Goal: Task Accomplishment & Management: Use online tool/utility

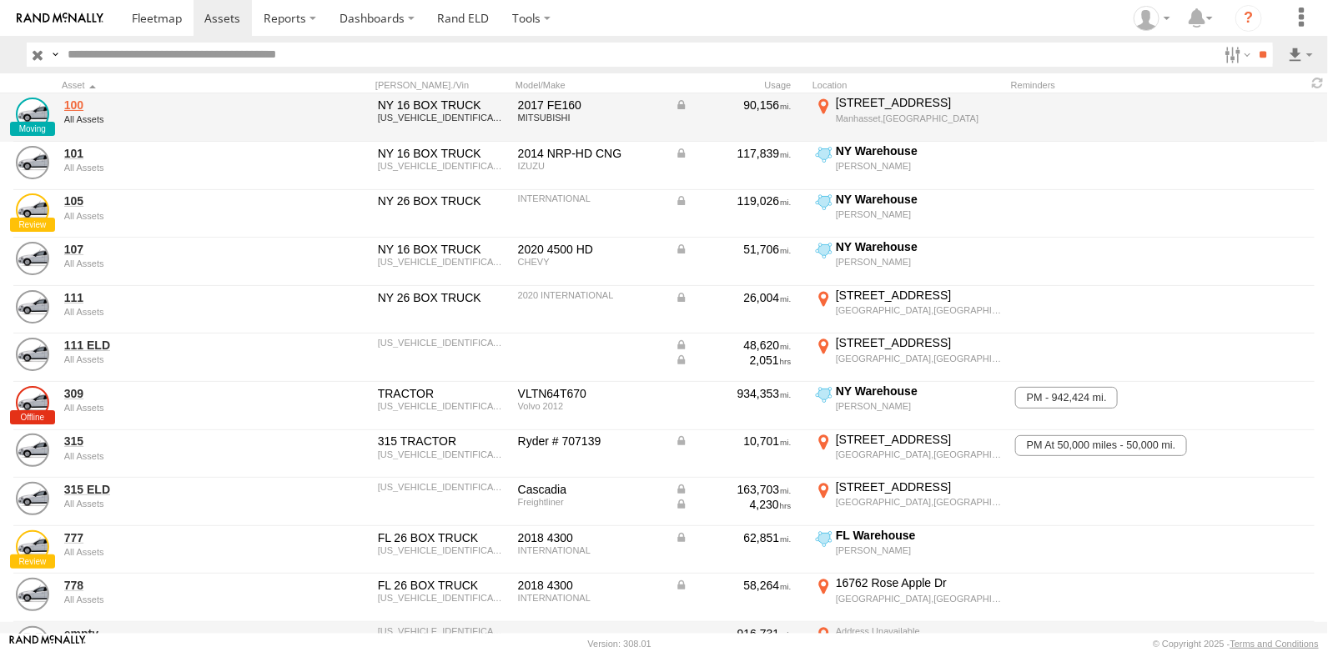
click at [71, 101] on link "100" at bounding box center [178, 105] width 229 height 15
click at [887, 103] on div "[STREET_ADDRESS]" at bounding box center [919, 102] width 166 height 15
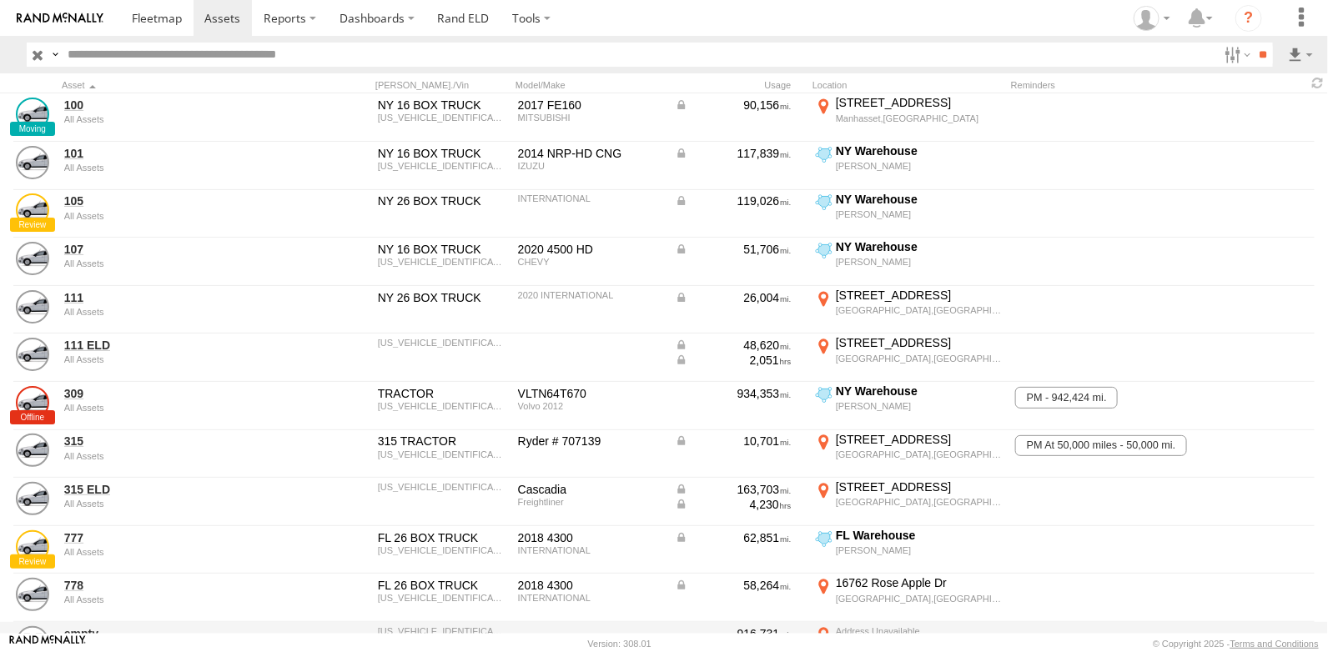
click at [0, 0] on div "Location Details ×" at bounding box center [0, 0] width 0 height 0
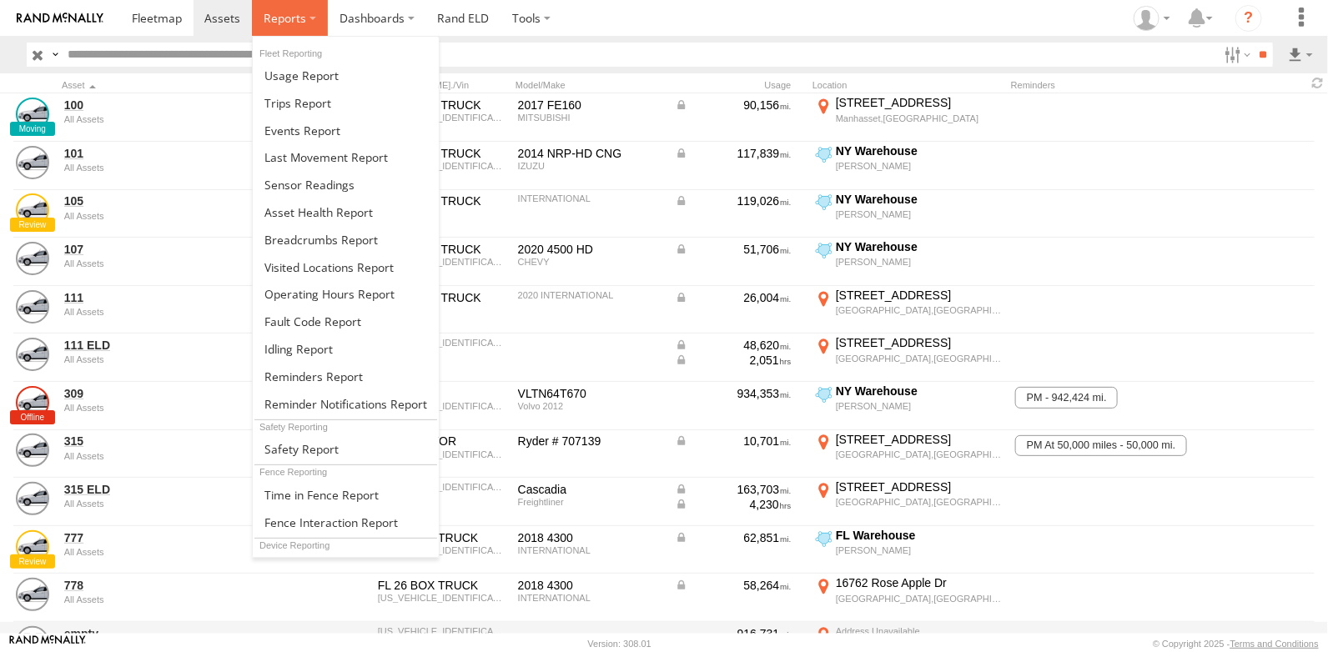
click at [299, 22] on span at bounding box center [285, 18] width 43 height 16
click at [324, 240] on span at bounding box center [320, 240] width 113 height 16
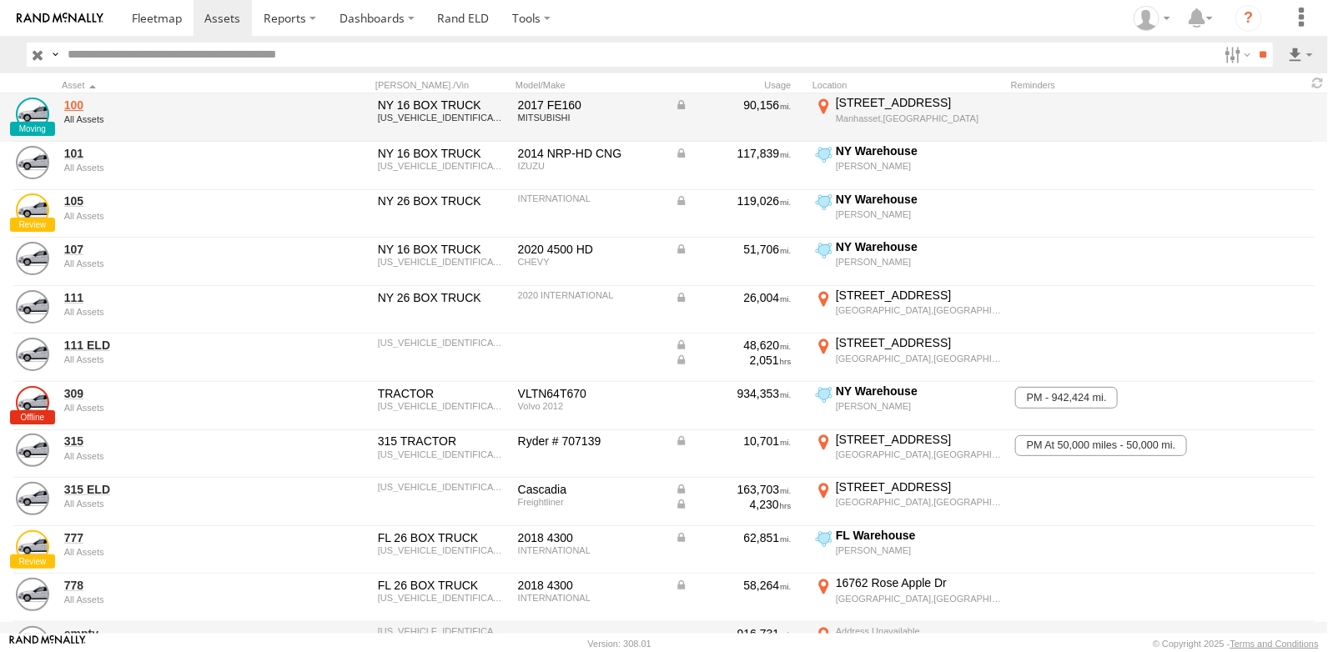
click at [75, 104] on link "100" at bounding box center [178, 105] width 229 height 15
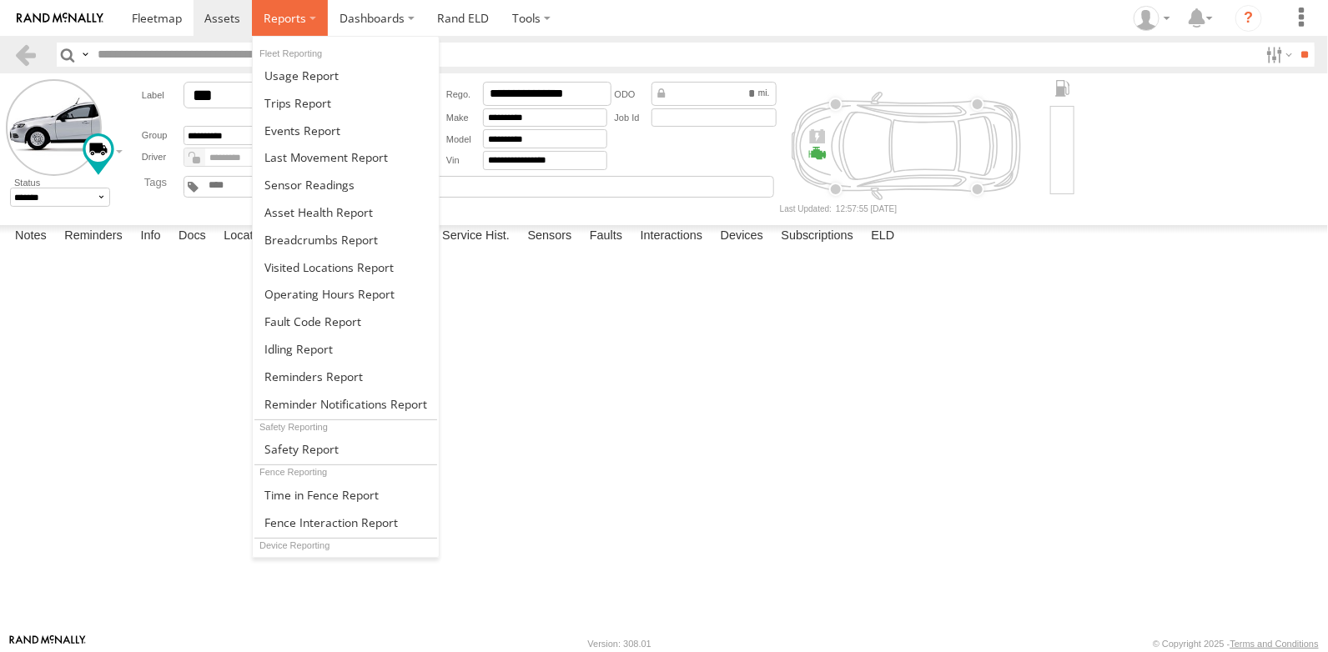
click at [307, 20] on label at bounding box center [290, 18] width 76 height 36
click at [326, 243] on span at bounding box center [320, 240] width 113 height 16
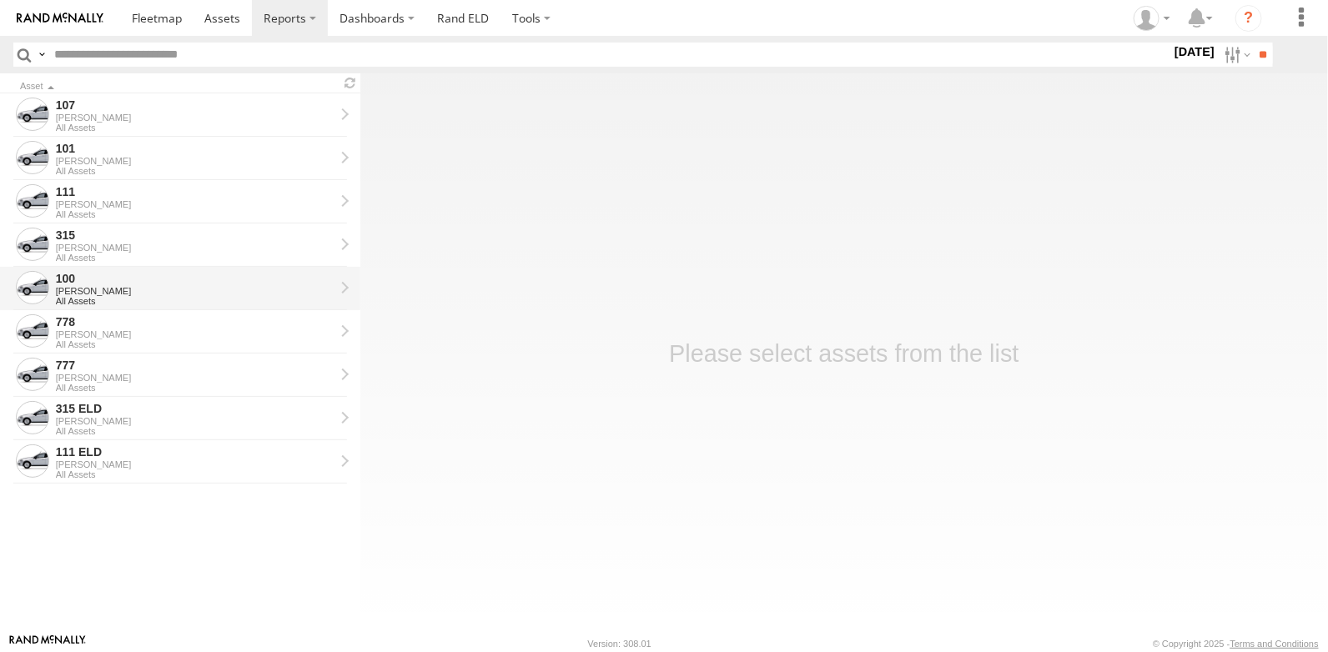
click at [99, 279] on div "100" at bounding box center [195, 278] width 279 height 15
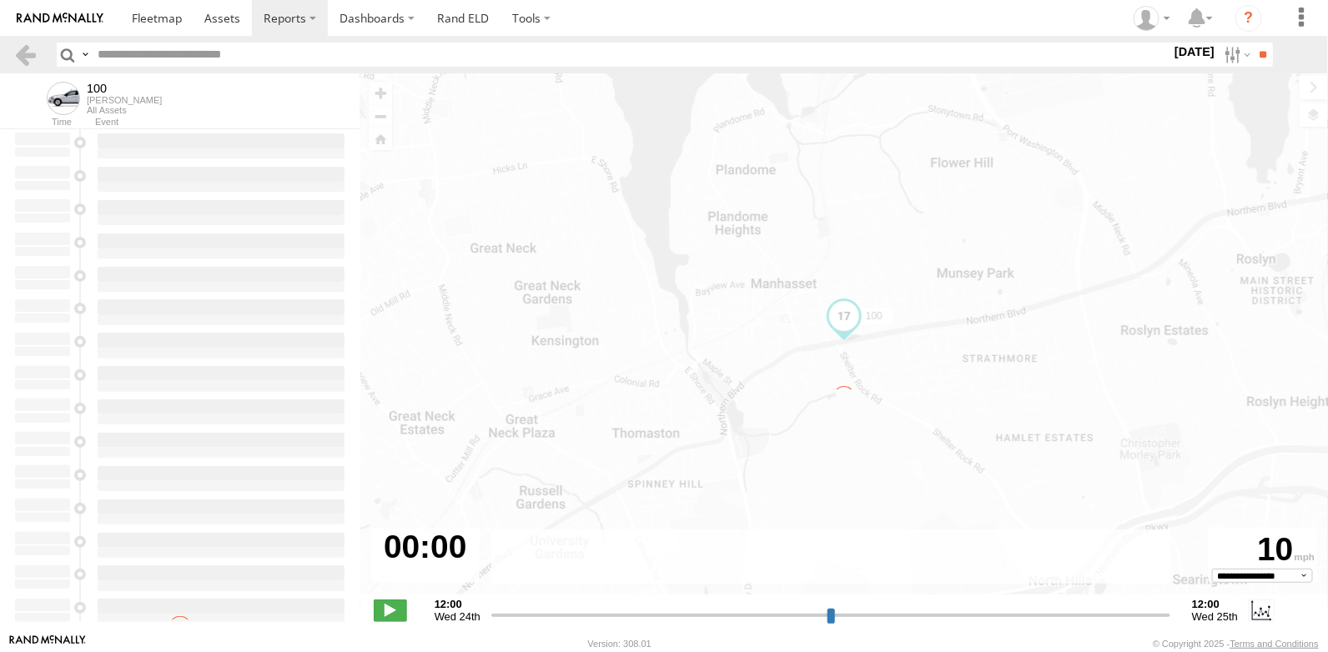
type input "**********"
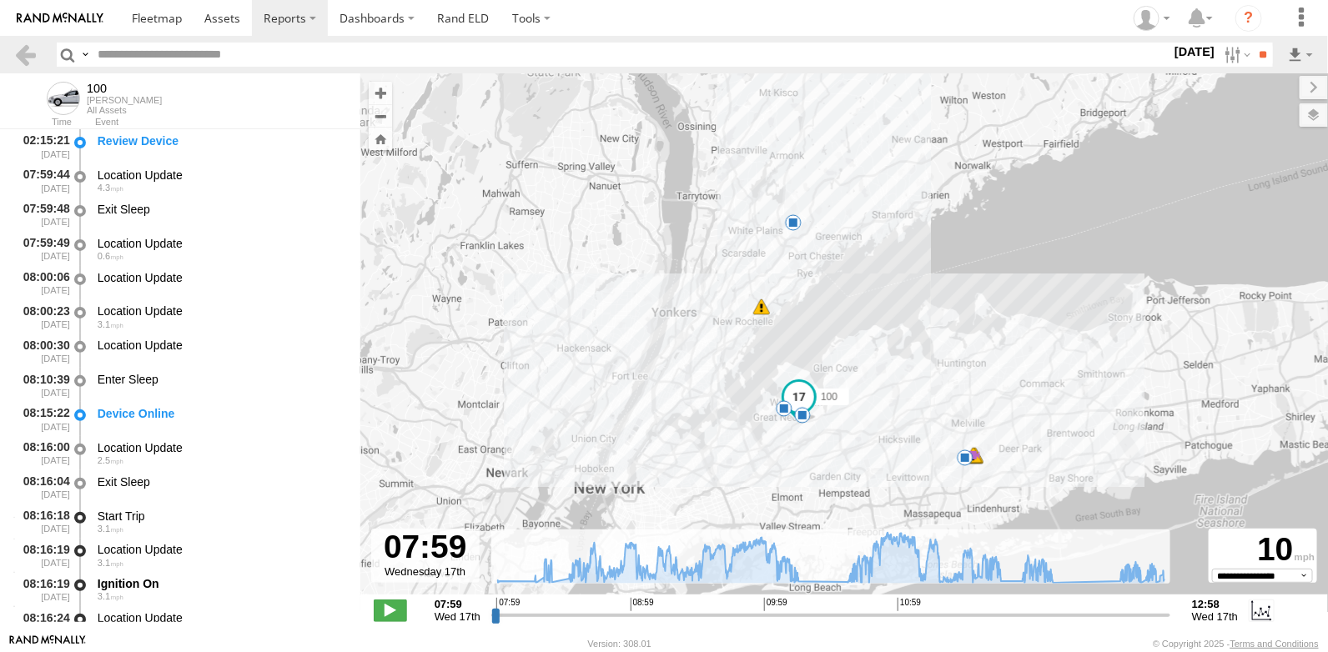
click at [804, 415] on span at bounding box center [802, 415] width 17 height 17
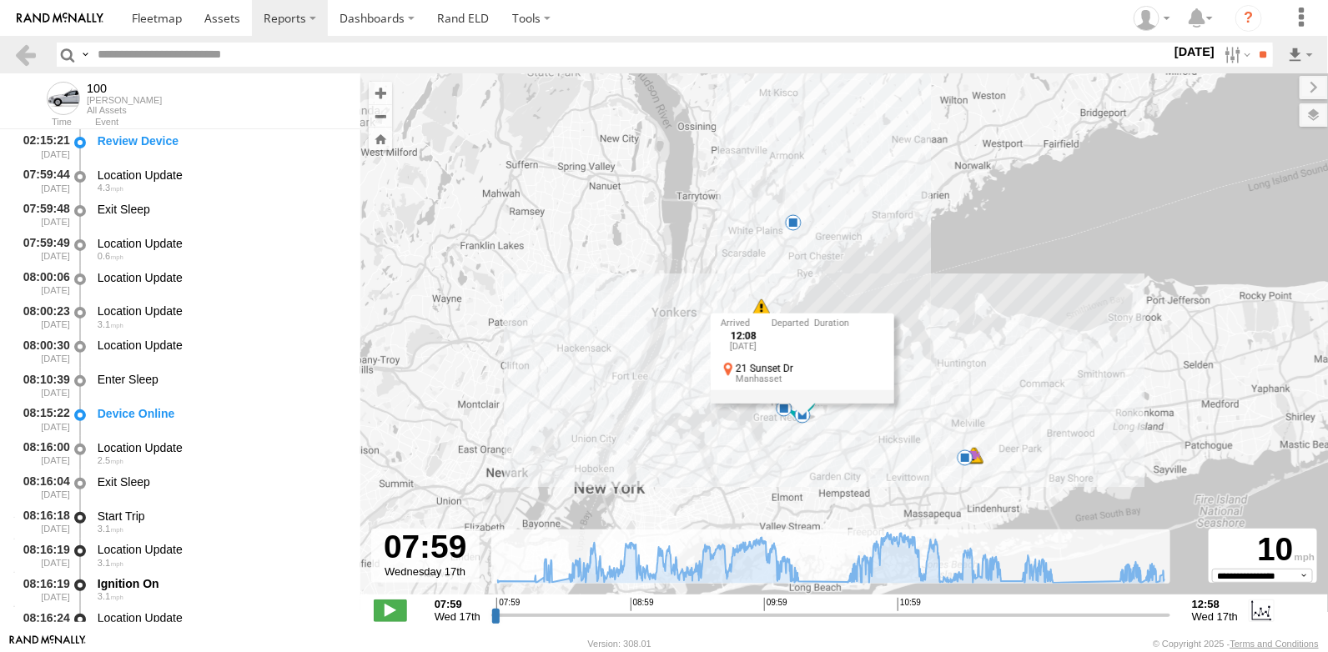
click at [781, 414] on span at bounding box center [784, 408] width 17 height 17
click at [800, 416] on span at bounding box center [802, 415] width 17 height 17
click at [964, 272] on div "100 08:16 Wed 08:16 Wed 08:20 Wed 08:20 Wed 08:20 Wed 08:24 Wed 10:14 Wed 10:56…" at bounding box center [843, 342] width 967 height 539
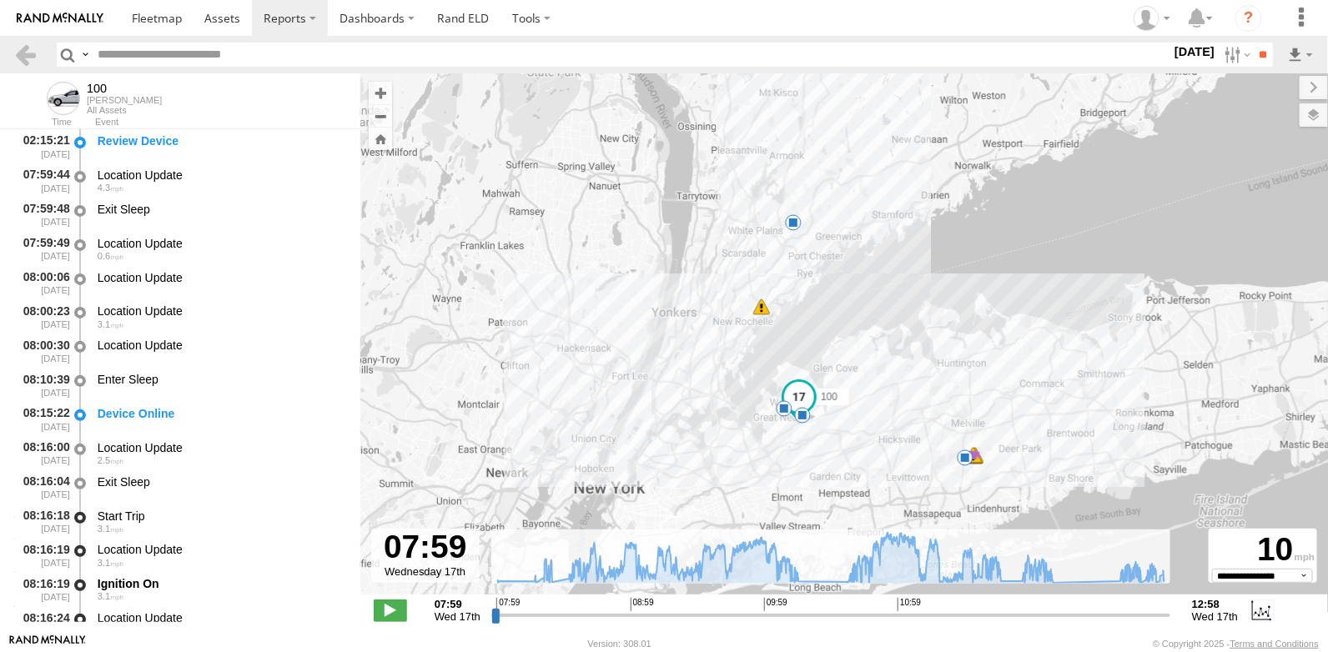
click at [967, 456] on span at bounding box center [965, 458] width 17 height 17
click at [804, 417] on span at bounding box center [802, 415] width 17 height 17
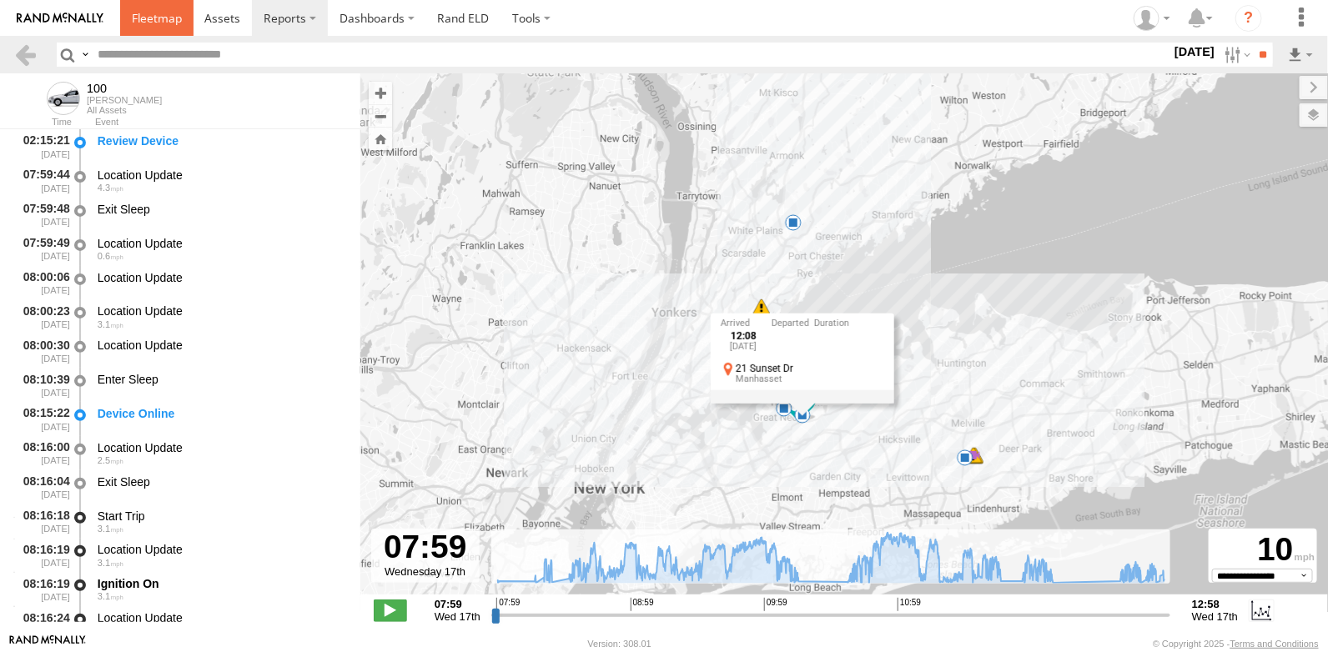
click at [148, 22] on span at bounding box center [157, 18] width 50 height 16
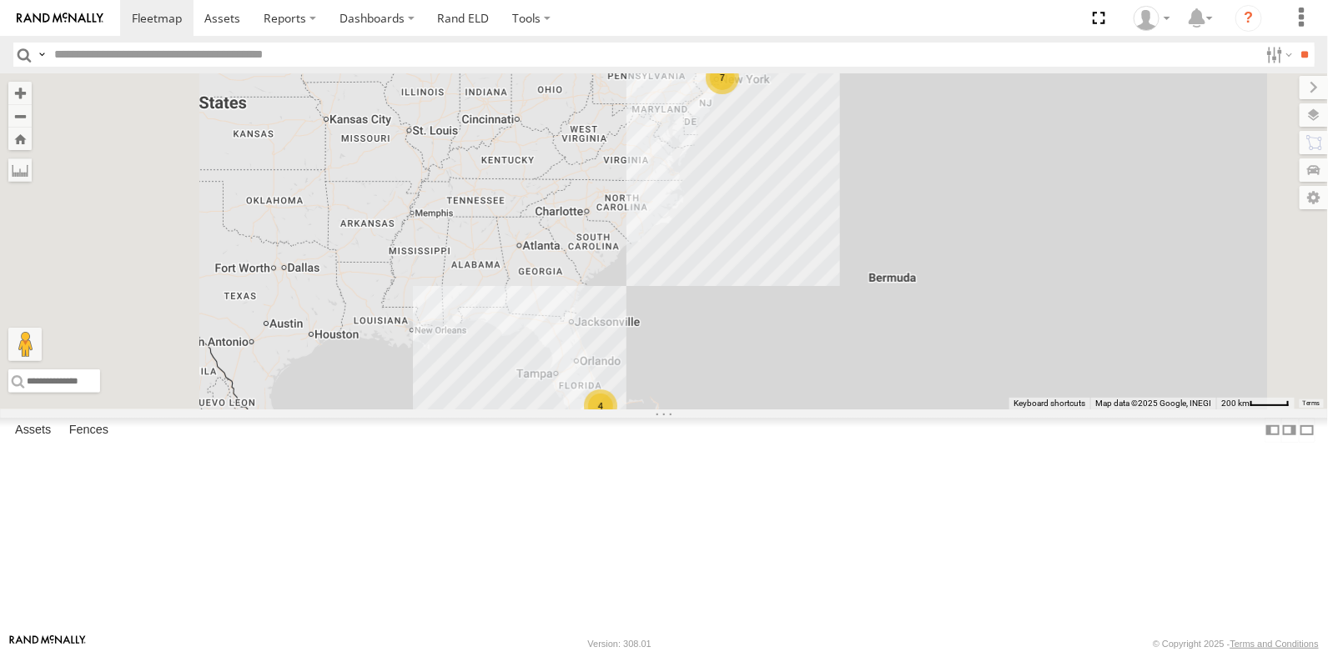
click at [0, 0] on div "Video" at bounding box center [0, 0] width 0 height 0
